Goal: Check status

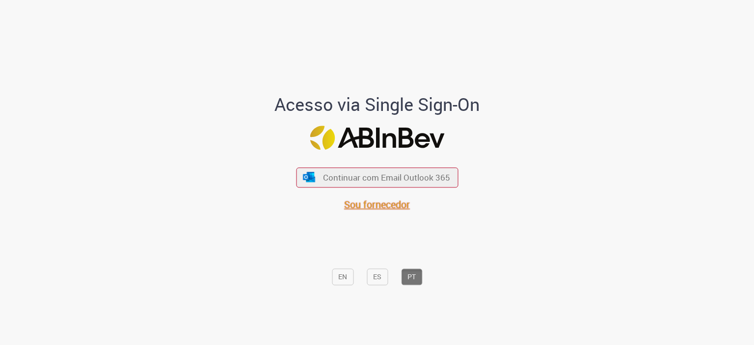
click at [372, 209] on span "Sou fornecedor" at bounding box center [377, 204] width 66 height 13
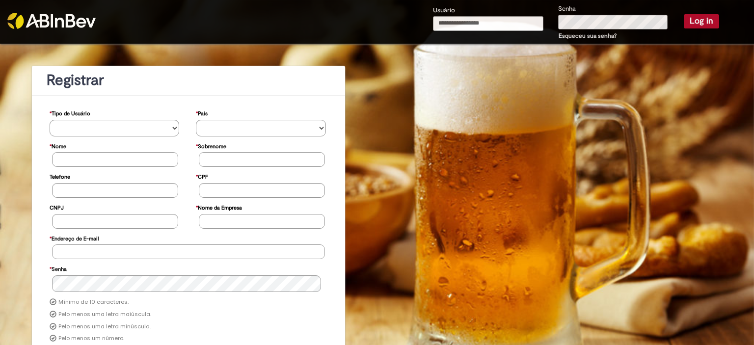
type input "**********"
click at [703, 21] on button "Log in" at bounding box center [701, 21] width 35 height 14
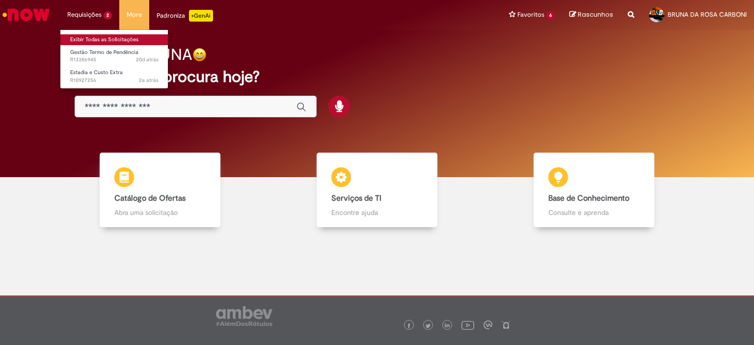
click at [94, 40] on link "Exibir Todas as Solicitações" at bounding box center [114, 39] width 108 height 11
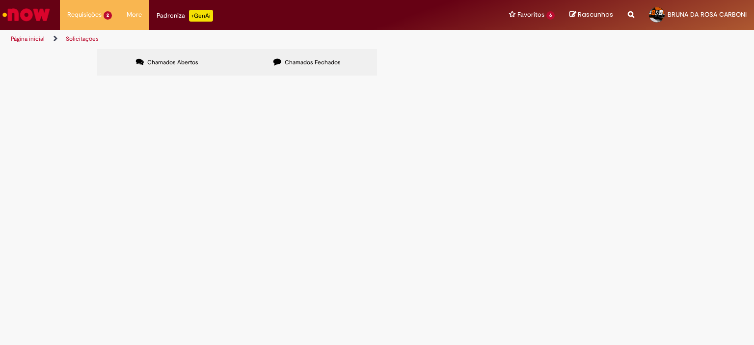
click at [295, 61] on span "Chamados Fechados" at bounding box center [313, 62] width 56 height 8
click at [0, 0] on link "2" at bounding box center [0, 0] width 0 height 0
click at [0, 0] on span "solicitamaos nota de devolução dos ativos referente a DT 6101833309/1" at bounding box center [0, 0] width 0 height 0
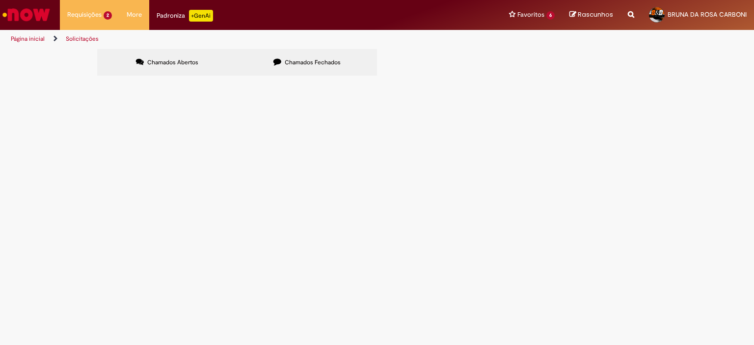
click at [0, 0] on span "Emissão de NF de Ativos do [GEOGRAPHIC_DATA]" at bounding box center [0, 0] width 0 height 0
click at [0, 0] on span "R13302473" at bounding box center [0, 0] width 0 height 0
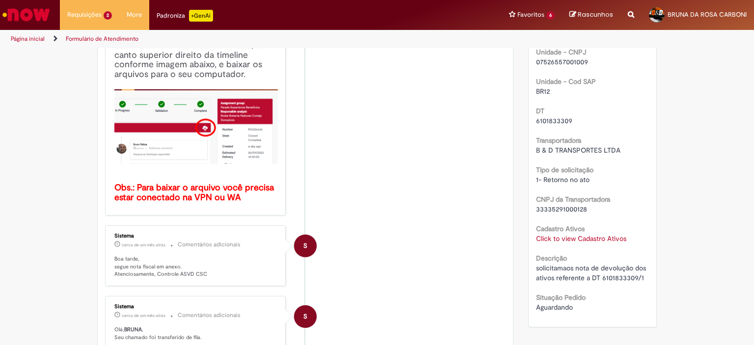
scroll to position [246, 0]
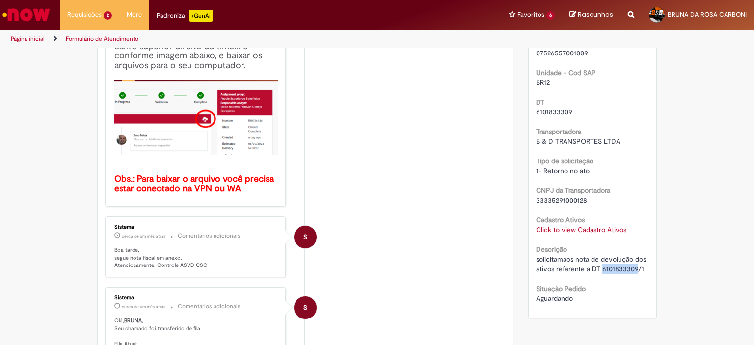
drag, startPoint x: 597, startPoint y: 269, endPoint x: 633, endPoint y: 269, distance: 35.9
click at [633, 269] on span "solicitamaos nota de devolução dos ativos referente a DT 6101833309/1" at bounding box center [592, 264] width 112 height 19
click at [621, 285] on div "Situação Pedido [GEOGRAPHIC_DATA]" at bounding box center [592, 292] width 113 height 22
